Goal: Task Accomplishment & Management: Manage account settings

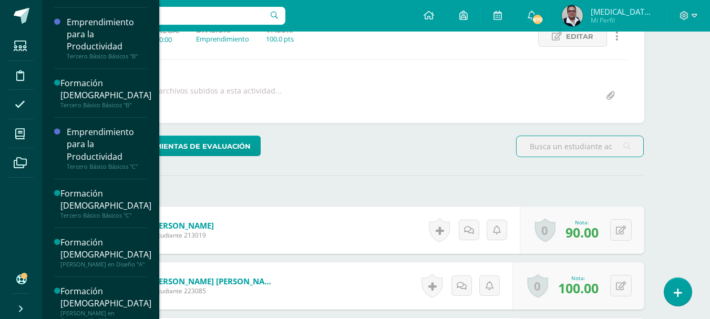
scroll to position [760, 0]
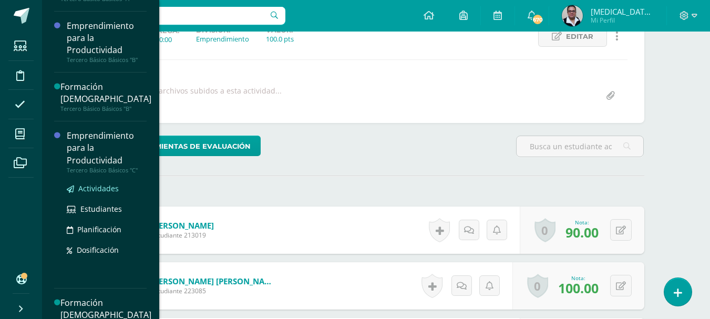
click at [98, 190] on span "Actividades" at bounding box center [98, 188] width 40 height 10
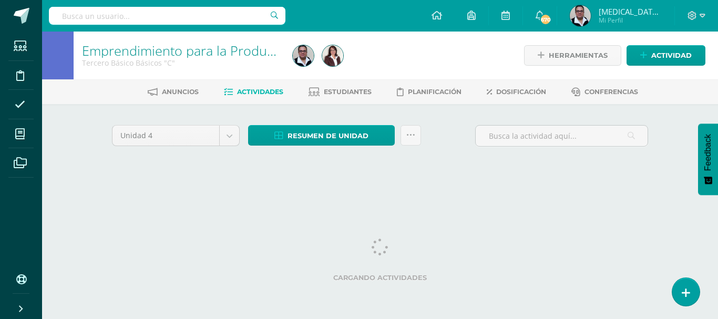
click at [308, 146] on div "Resumen de unidad Descargar como HTML Descargar como PDF Descargar como XLS Sub…" at bounding box center [334, 140] width 181 height 30
click at [304, 130] on span "Resumen de unidad" at bounding box center [328, 135] width 81 height 19
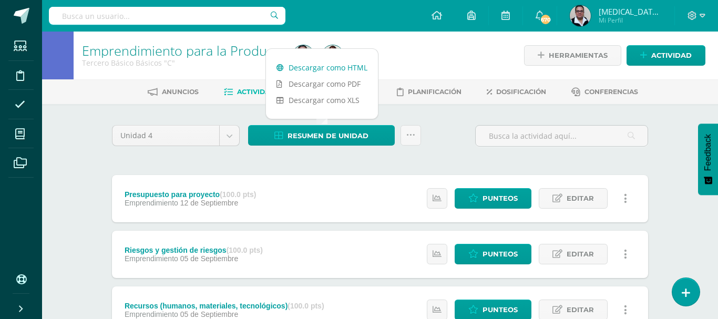
click at [315, 67] on link "Descargar como HTML" at bounding box center [322, 67] width 112 height 16
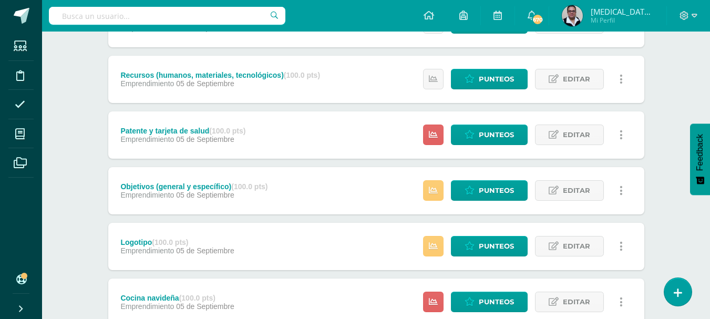
scroll to position [232, 0]
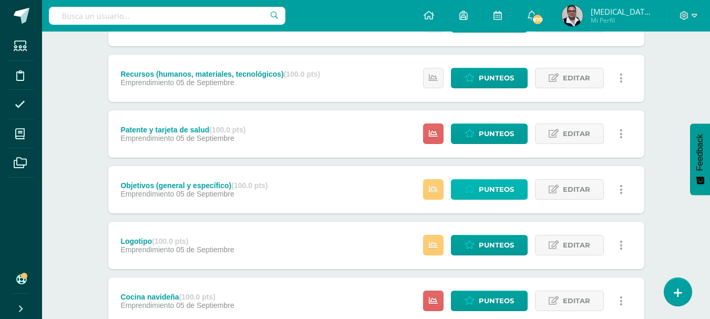
click at [499, 185] on span "Punteos" at bounding box center [496, 189] width 35 height 19
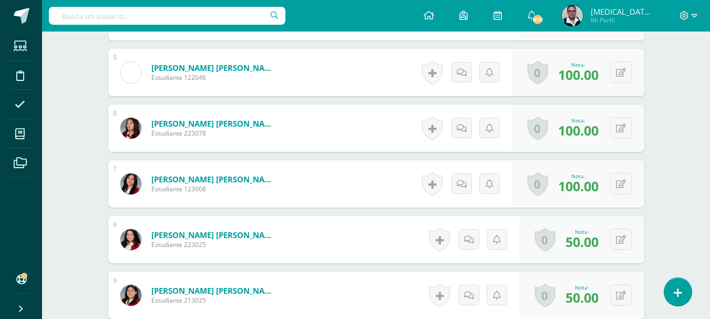
scroll to position [545, 0]
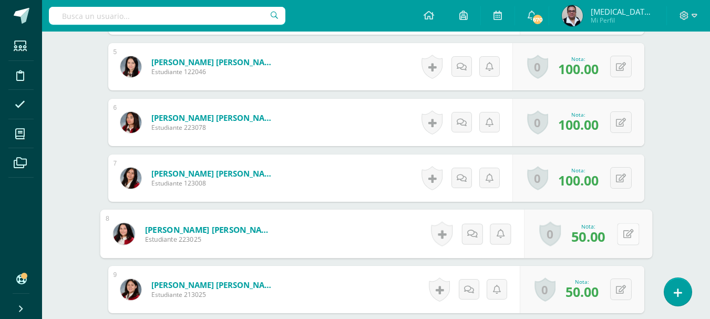
click at [622, 233] on button at bounding box center [628, 234] width 22 height 22
type input "100"
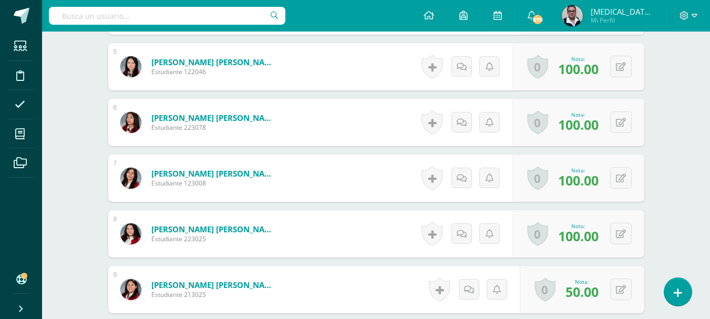
scroll to position [0, 0]
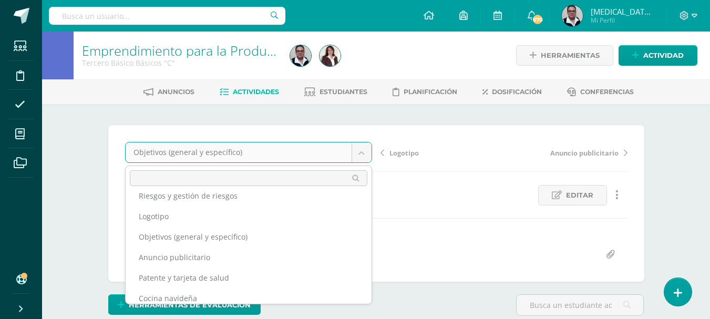
scroll to position [55, 0]
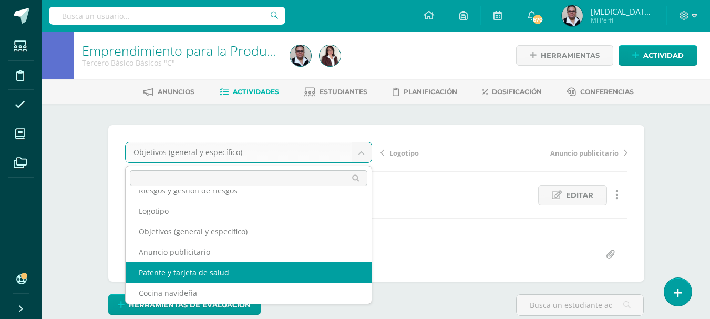
select select "/dashboard/teacher/grade-activity/208883/"
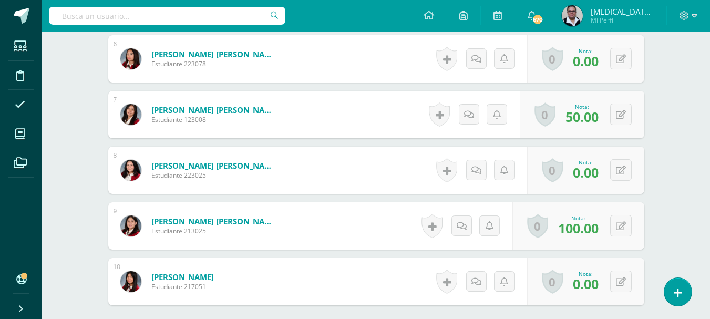
scroll to position [618, 0]
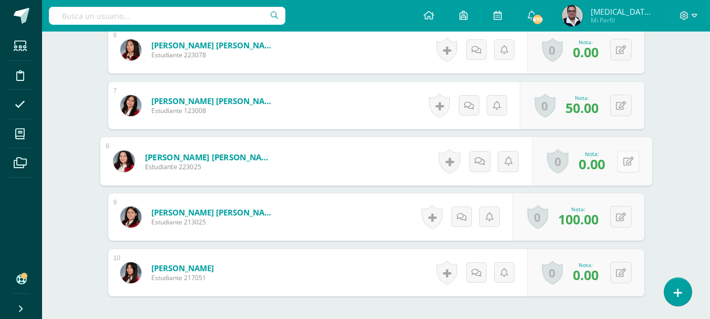
click at [620, 164] on button at bounding box center [628, 161] width 22 height 22
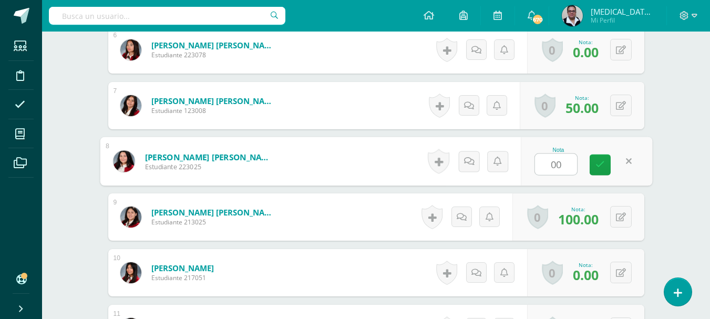
type input "0"
type input "100"
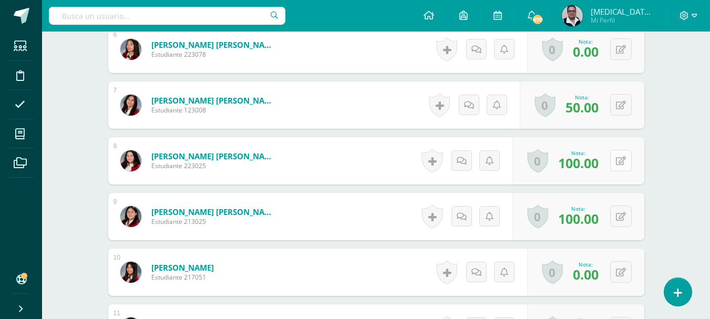
scroll to position [619, 0]
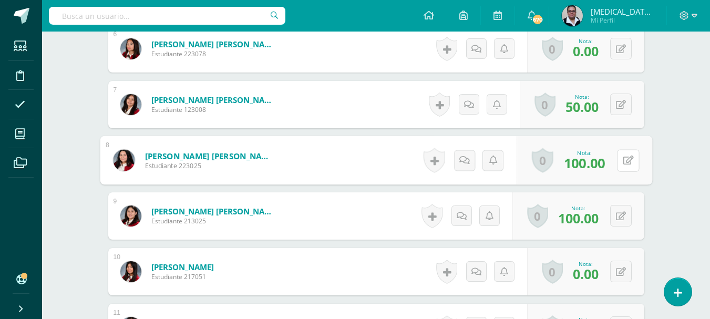
drag, startPoint x: 620, startPoint y: 164, endPoint x: 623, endPoint y: 140, distance: 23.9
click at [623, 140] on div "0 Logros Logros obtenidos Aún no hay logros agregados Nota: 100.00" at bounding box center [585, 160] width 136 height 49
